Goal: Register for event/course

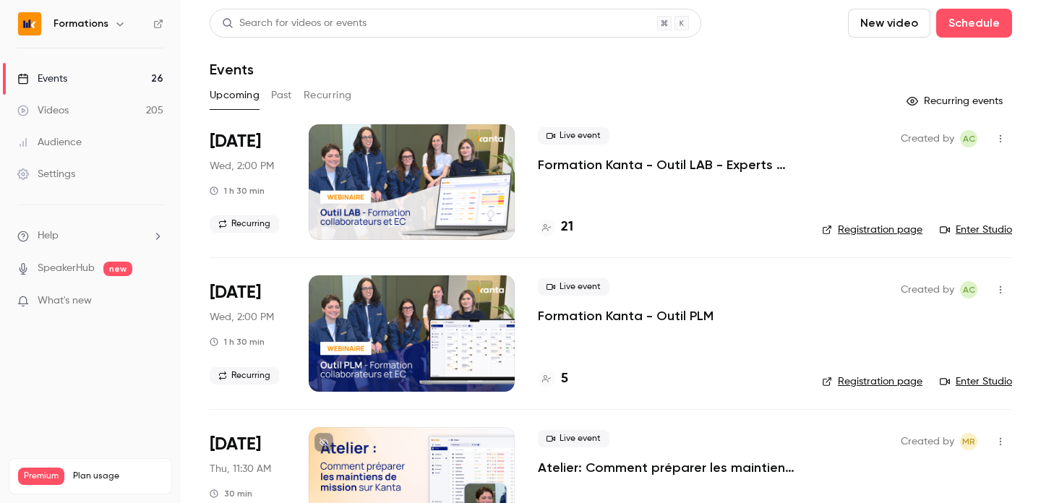
click at [968, 378] on link "Enter Studio" at bounding box center [975, 381] width 72 height 14
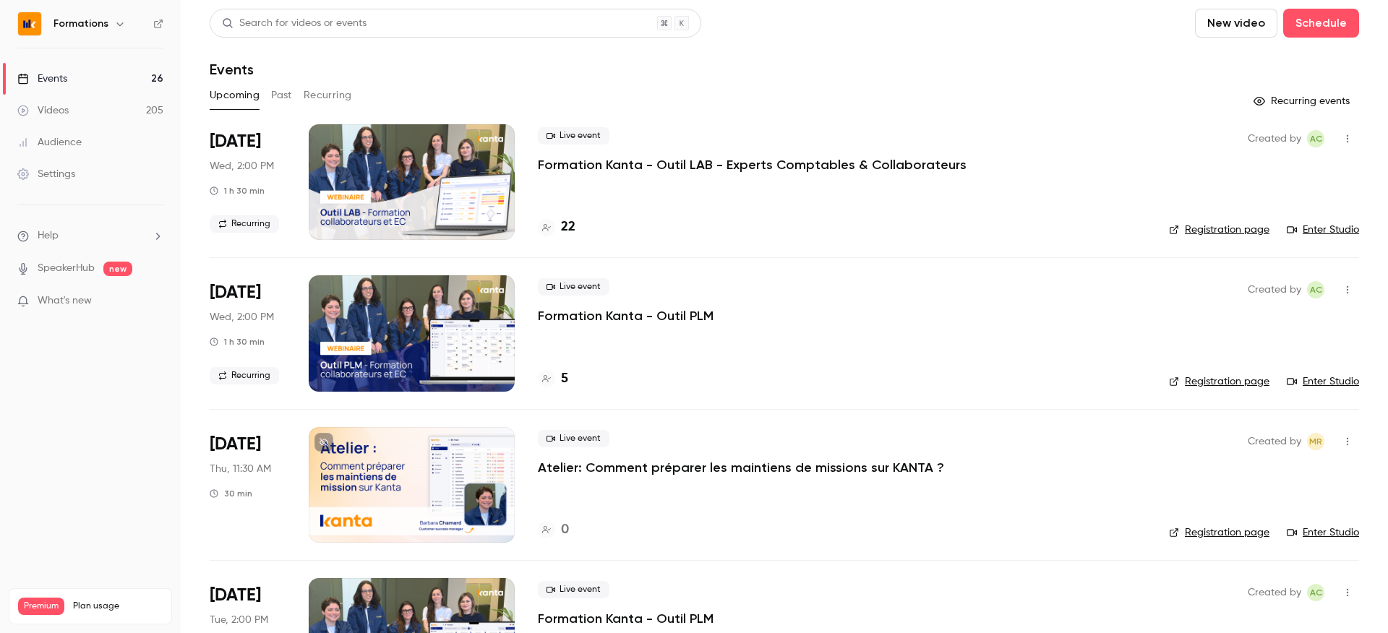
click at [553, 228] on div at bounding box center [546, 227] width 17 height 17
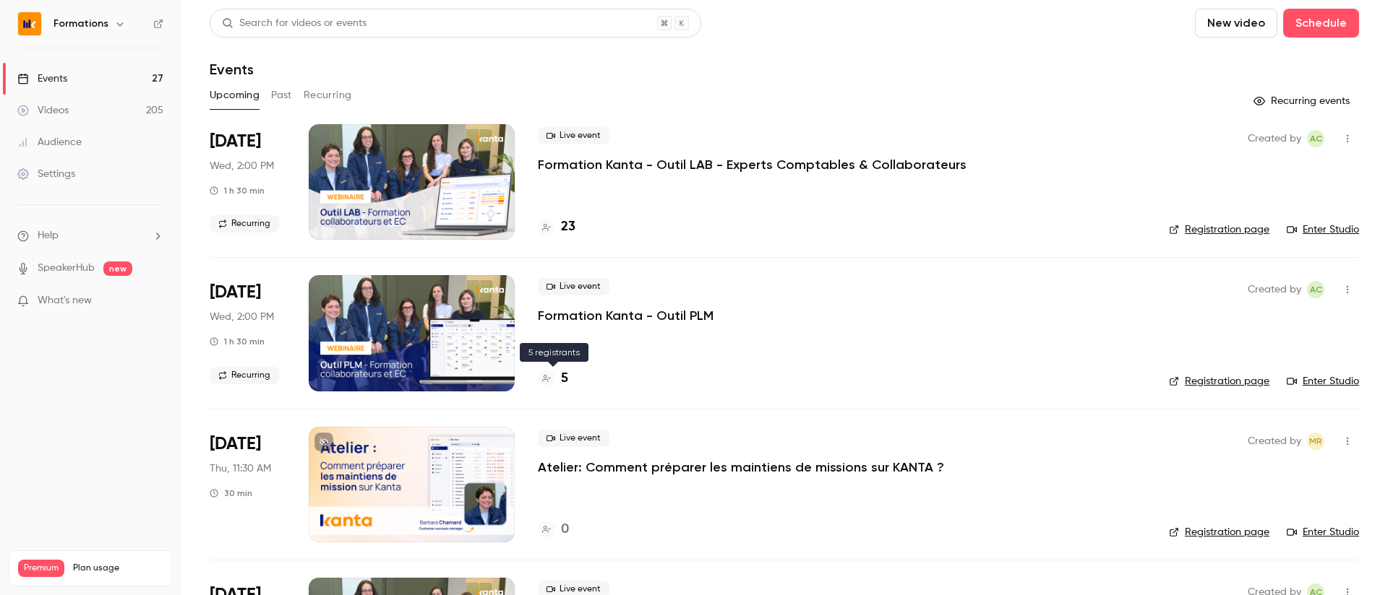
click at [554, 379] on div at bounding box center [546, 378] width 17 height 17
